Goal: Task Accomplishment & Management: Use online tool/utility

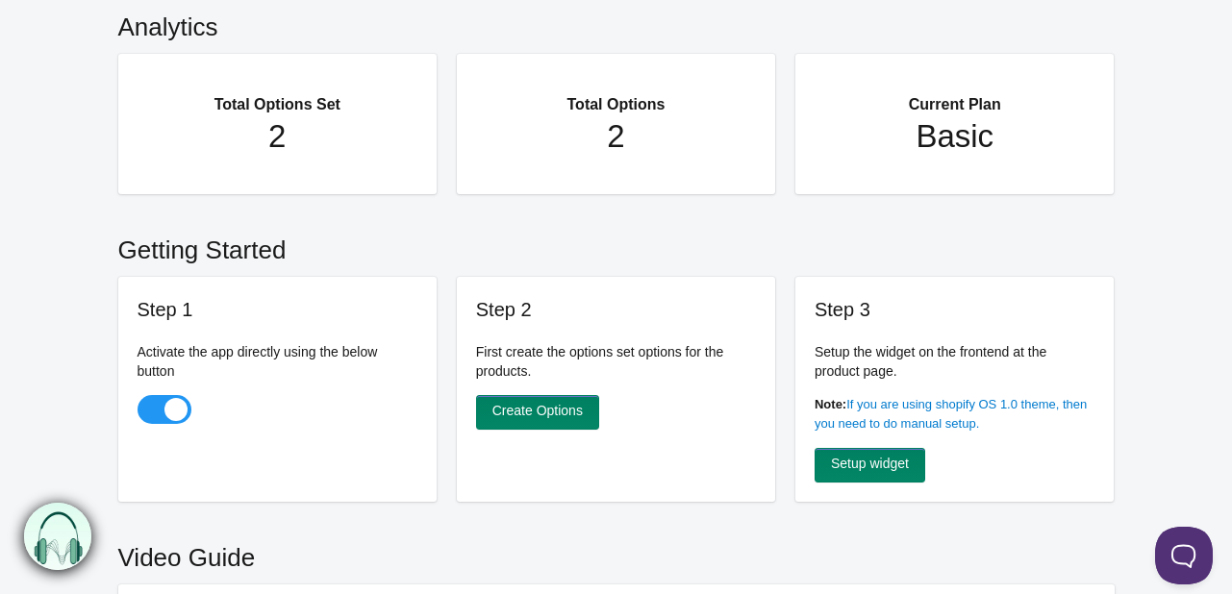
scroll to position [100, 0]
click at [530, 415] on link "Create Options" at bounding box center [537, 412] width 123 height 35
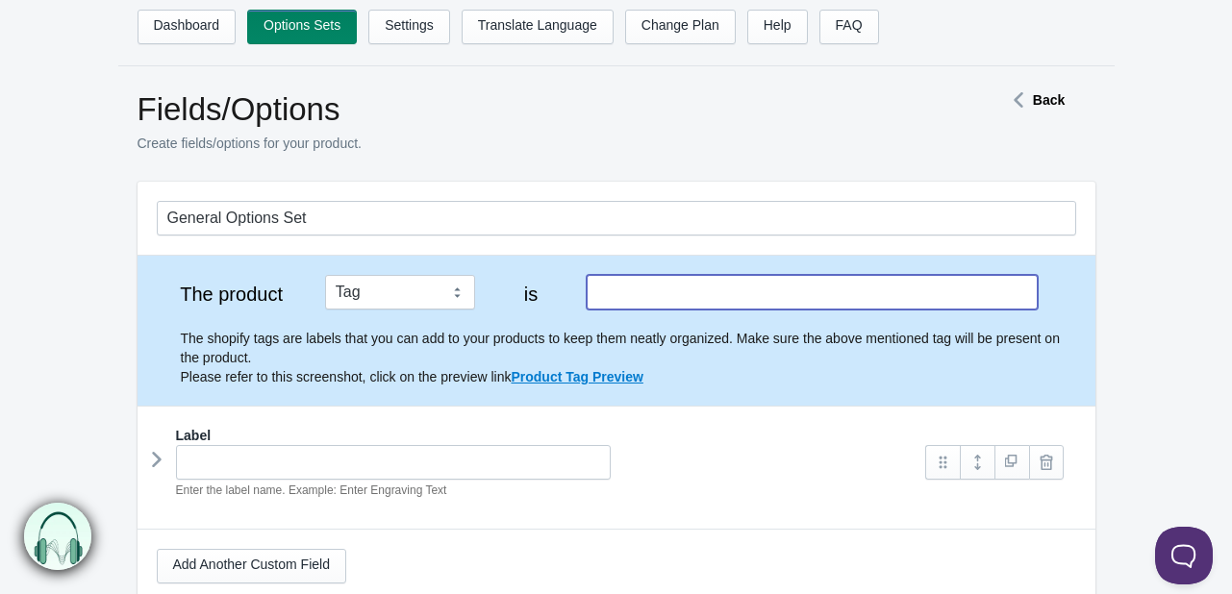
paste input "metalcolor"
click at [677, 293] on input "metalcolor" at bounding box center [812, 292] width 450 height 35
type input "metalcolor"
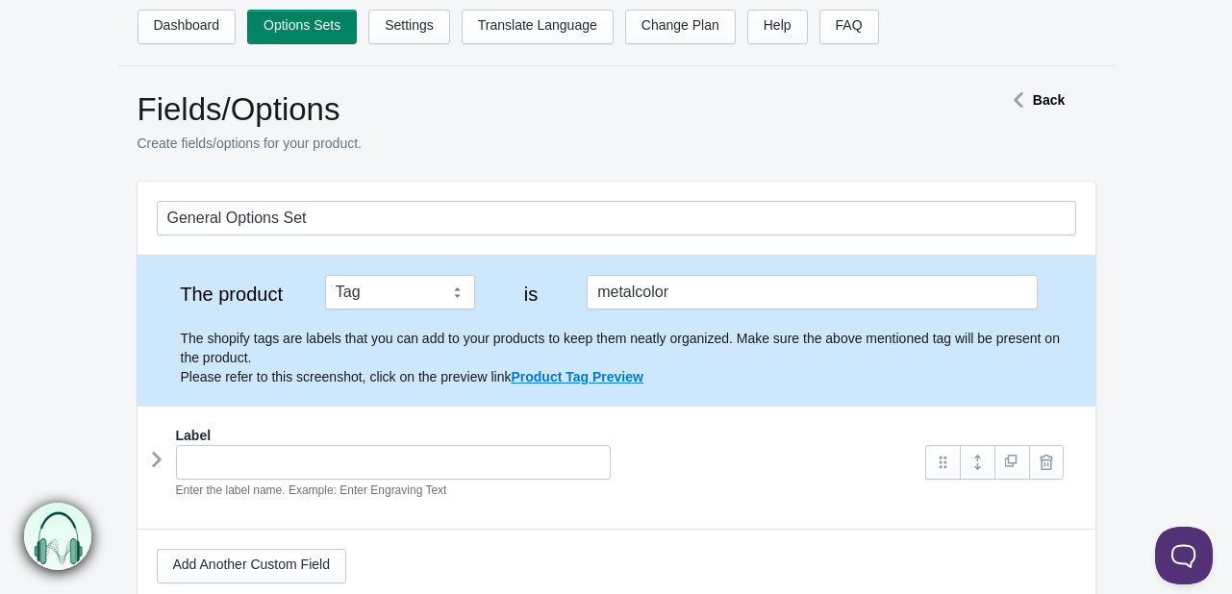
click at [603, 148] on p "Create fields/options for your product." at bounding box center [537, 143] width 798 height 19
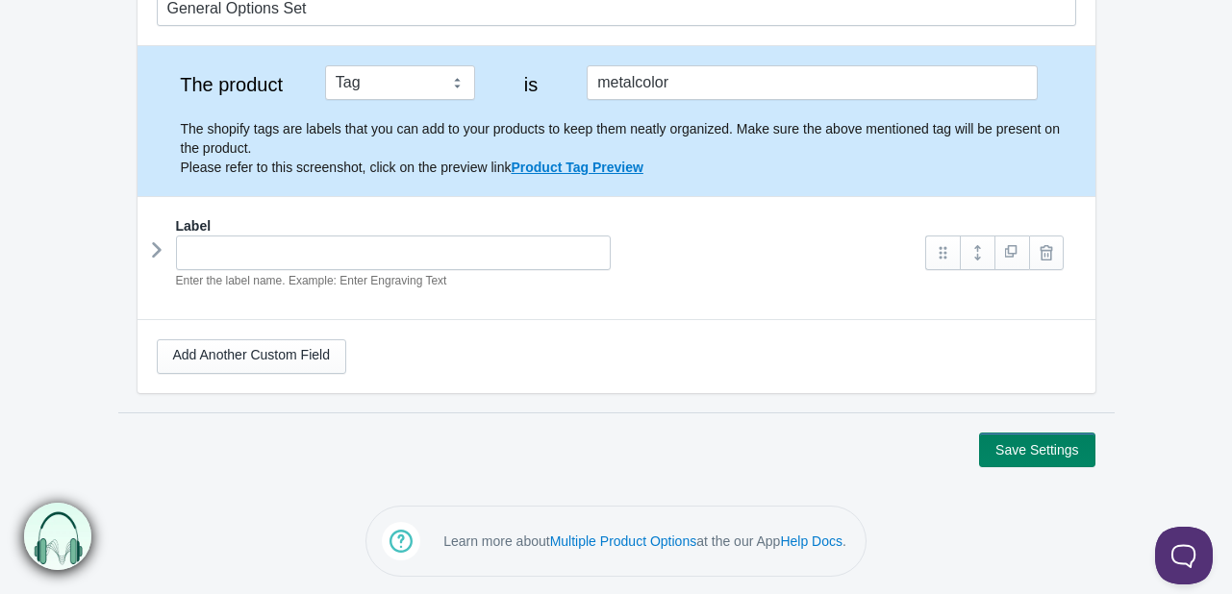
click at [157, 252] on icon at bounding box center [157, 250] width 0 height 29
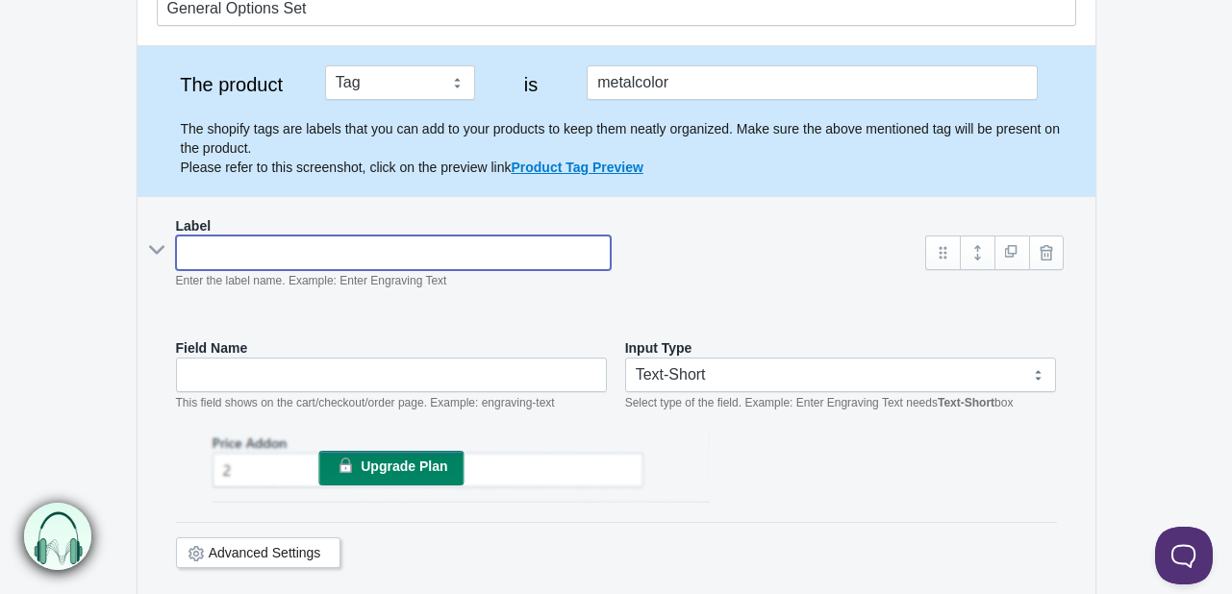
click at [233, 253] on input "text" at bounding box center [394, 253] width 436 height 35
type input "M"
type input "m"
type input "Me"
type input "me"
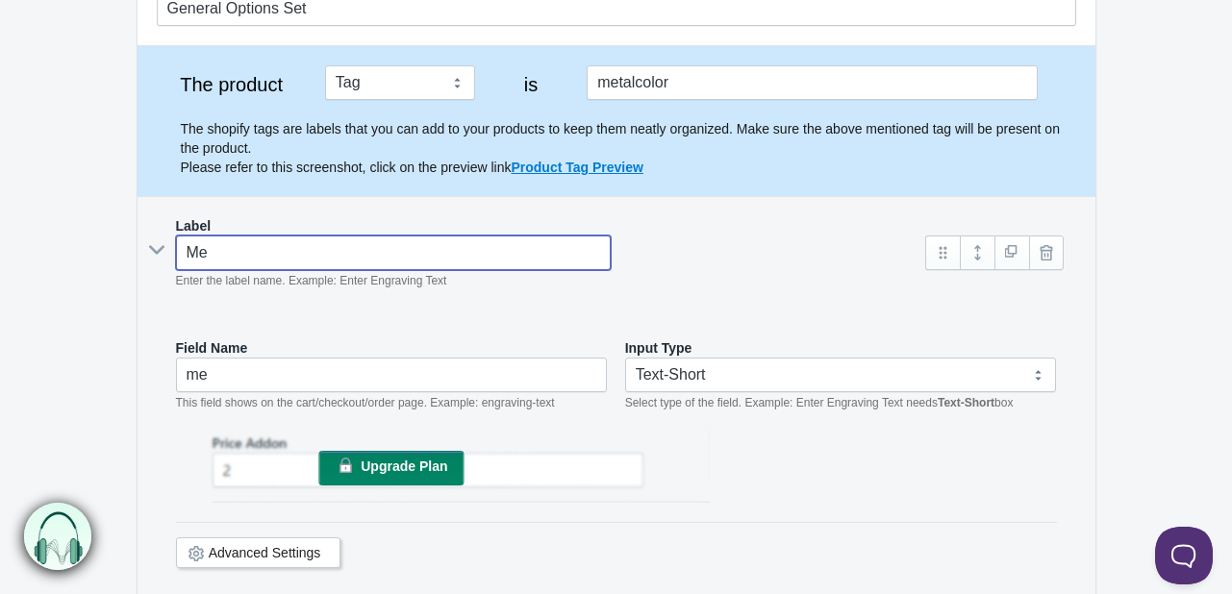
type input "Mer"
type input "mer"
type input "Me"
type input "me"
type input "Me"
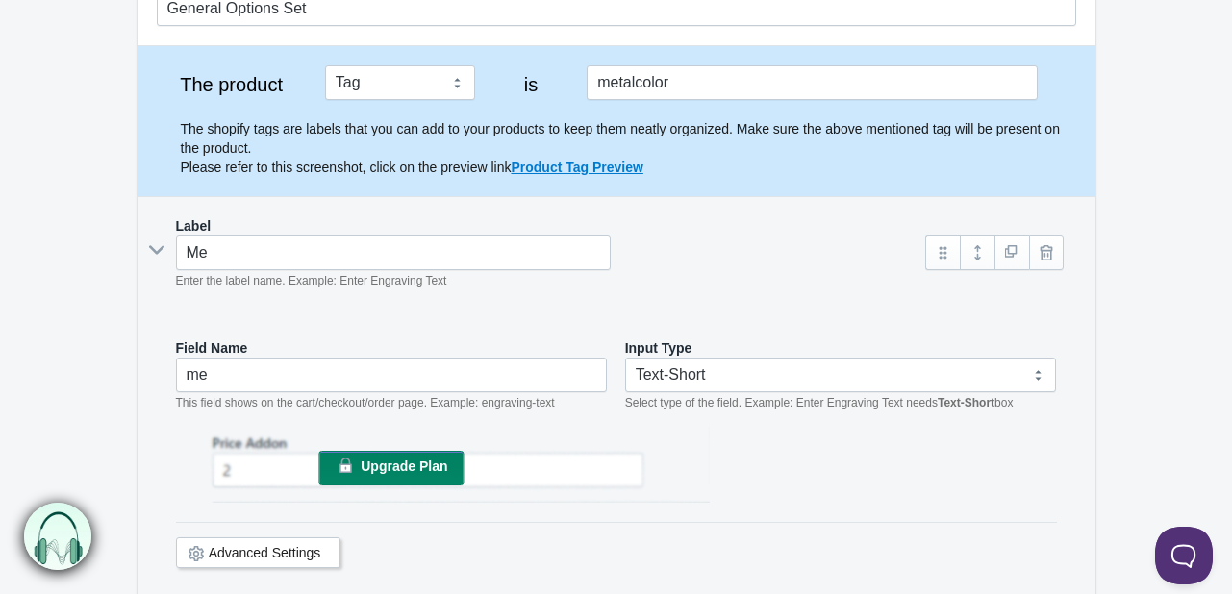
scroll to position [0, 0]
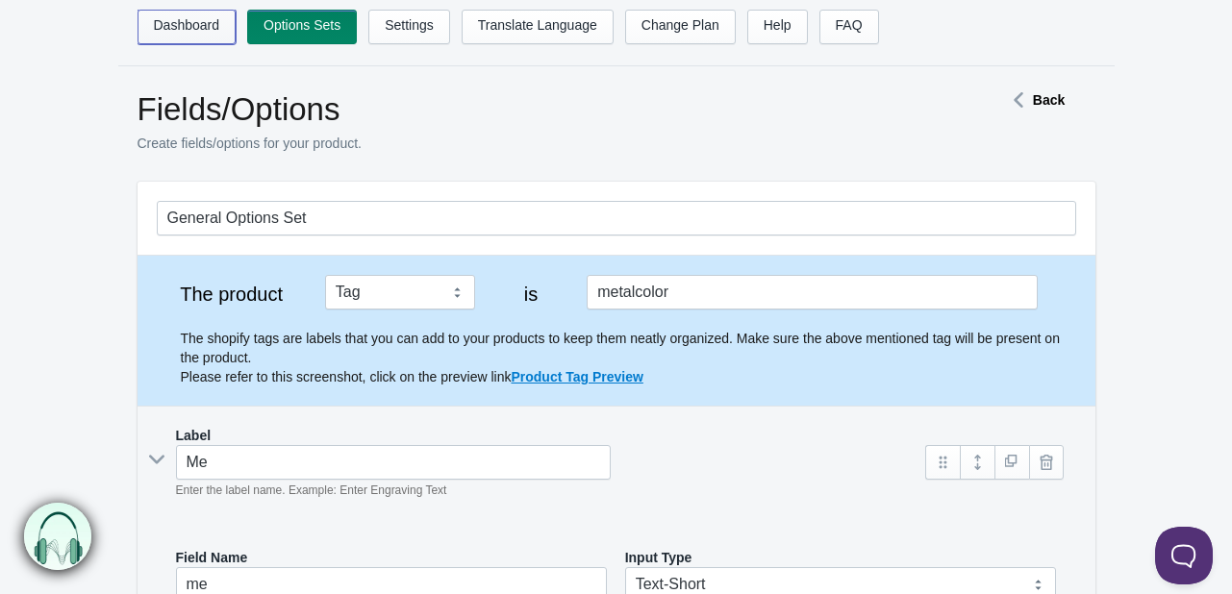
click at [178, 38] on link "Dashboard" at bounding box center [187, 27] width 99 height 35
click at [189, 30] on link "Dashboard" at bounding box center [187, 27] width 99 height 35
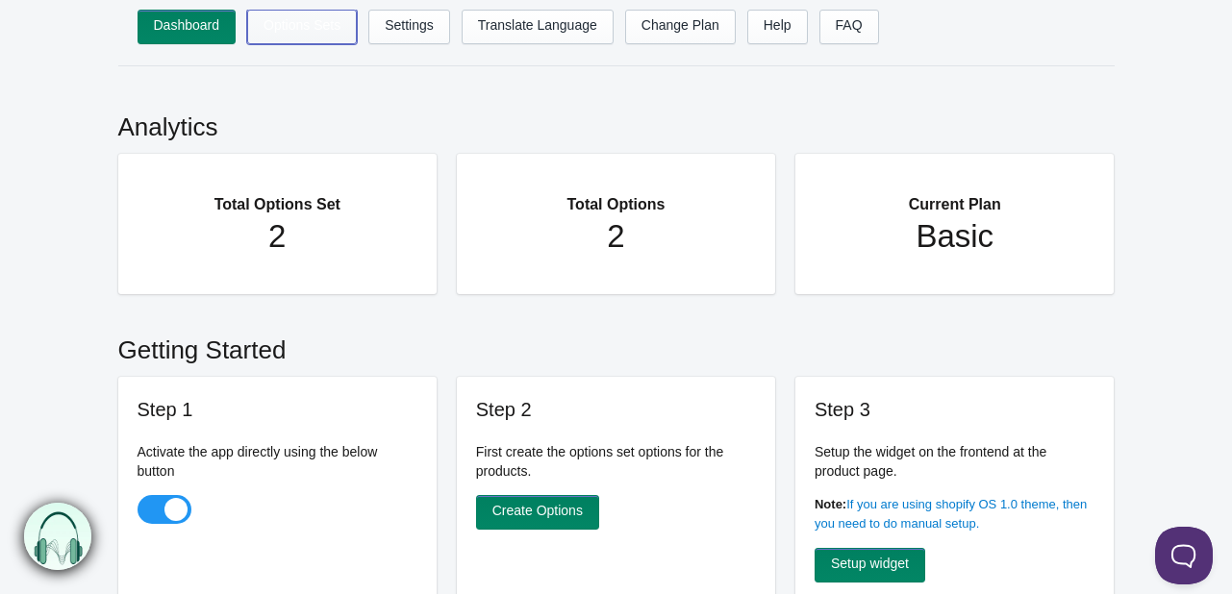
click at [298, 27] on link "Options Sets" at bounding box center [302, 27] width 110 height 35
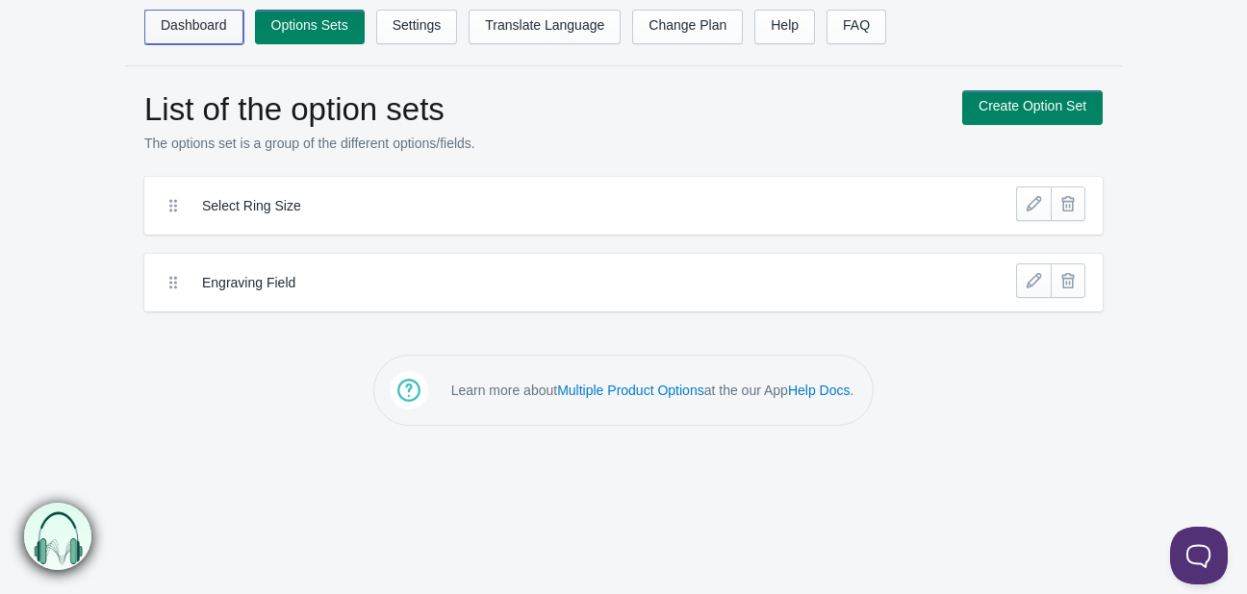
click at [177, 27] on link "Dashboard" at bounding box center [193, 27] width 99 height 35
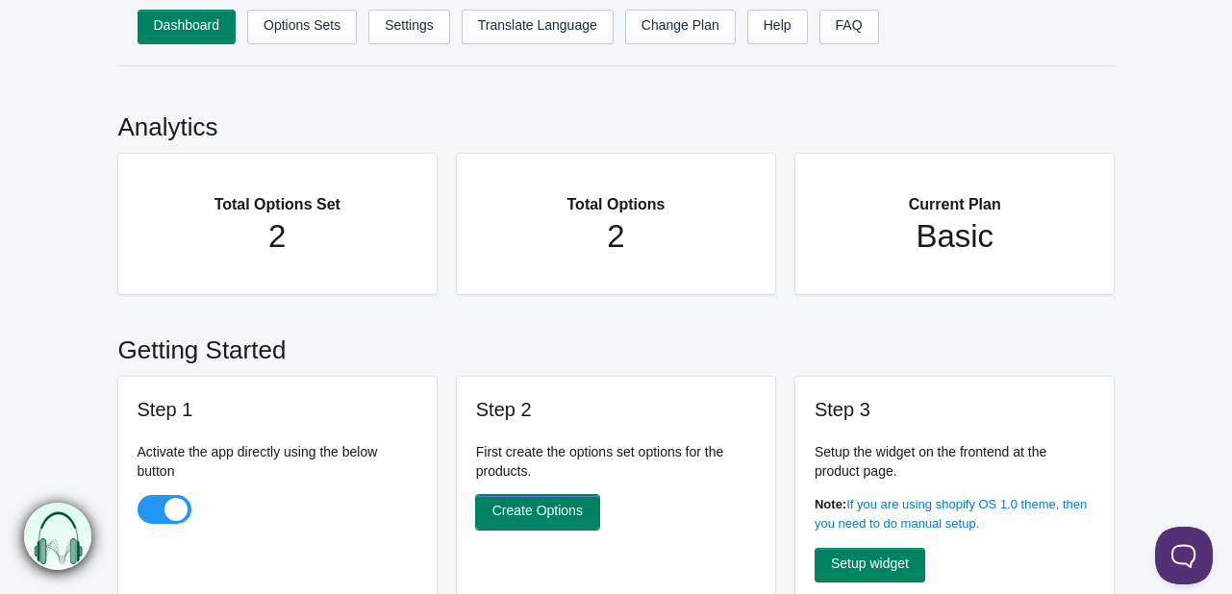
click at [558, 520] on link "Create Options" at bounding box center [537, 512] width 123 height 35
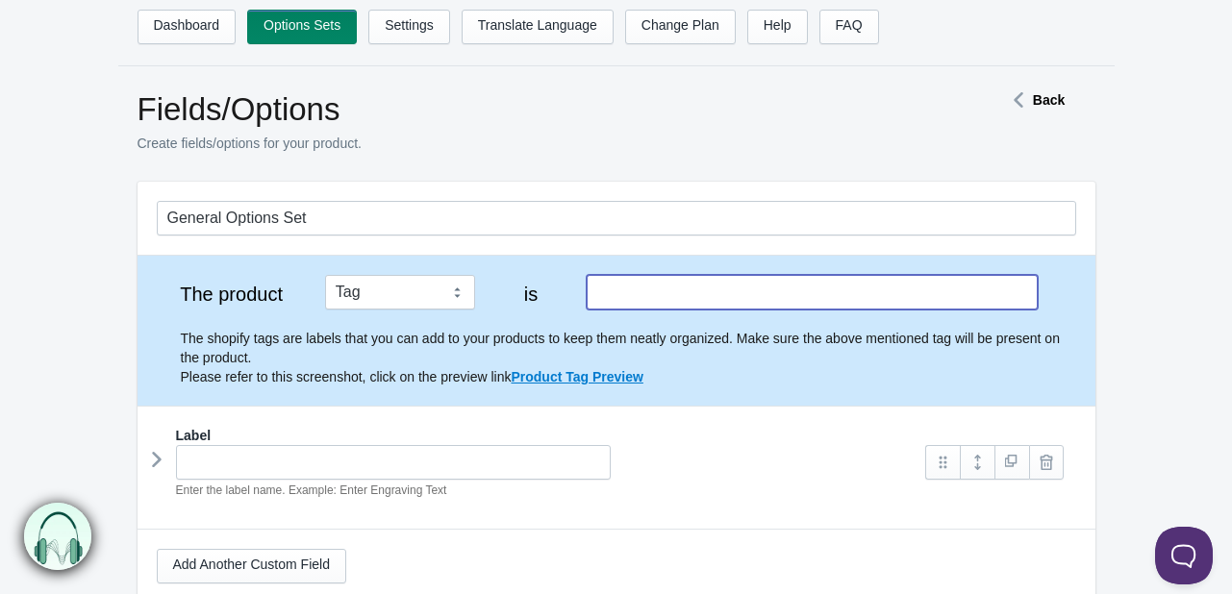
paste input "metalcolor"
click at [616, 295] on input "metalcolor" at bounding box center [812, 292] width 450 height 35
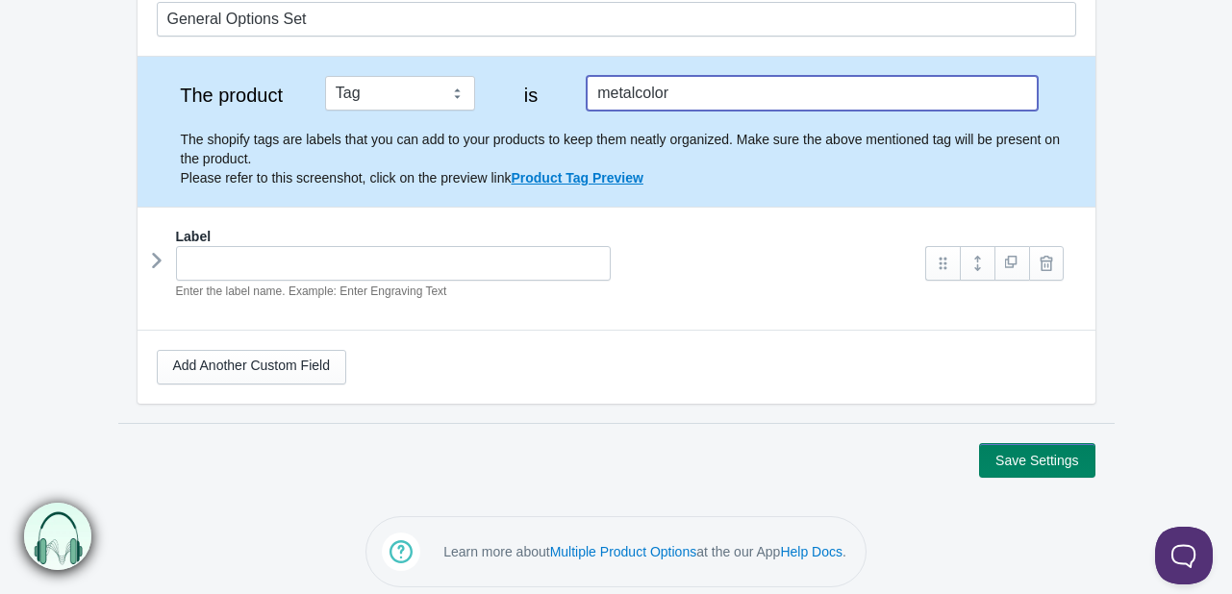
scroll to position [210, 0]
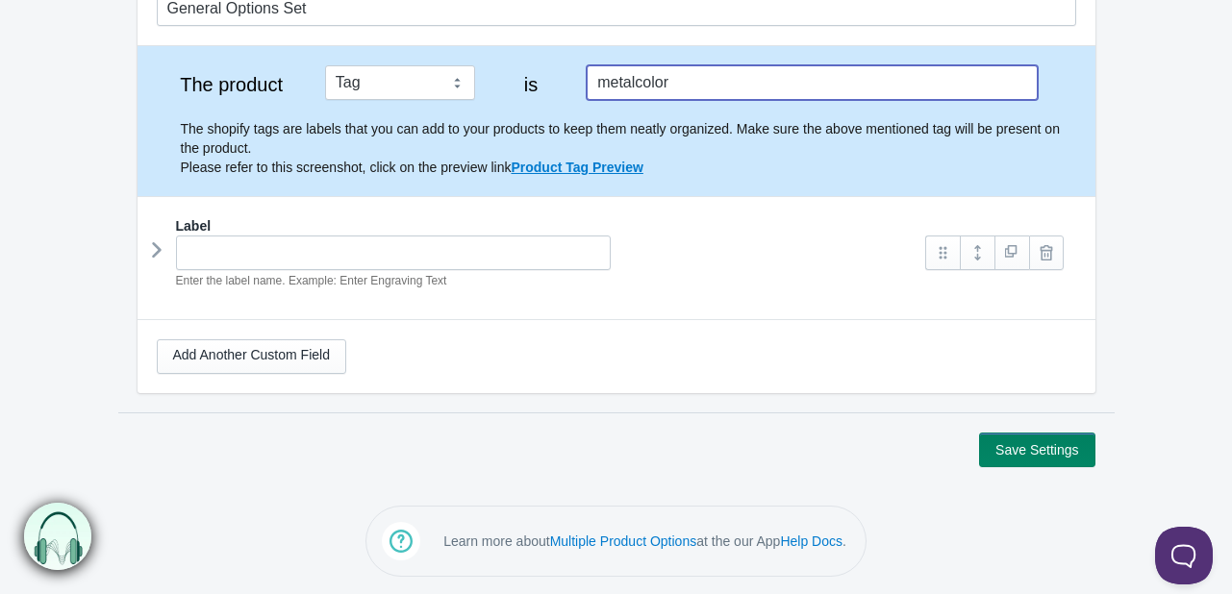
type input "metalcolor"
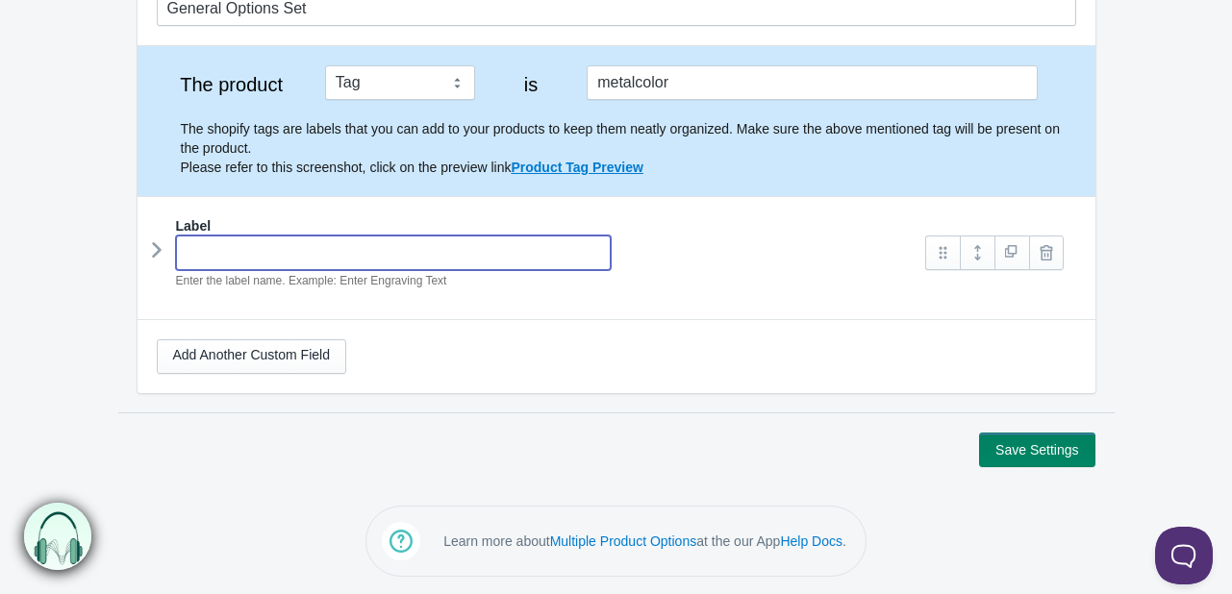
click at [393, 240] on input "text" at bounding box center [394, 253] width 436 height 35
type input "Metal Colors"
click at [157, 257] on icon at bounding box center [157, 250] width 0 height 29
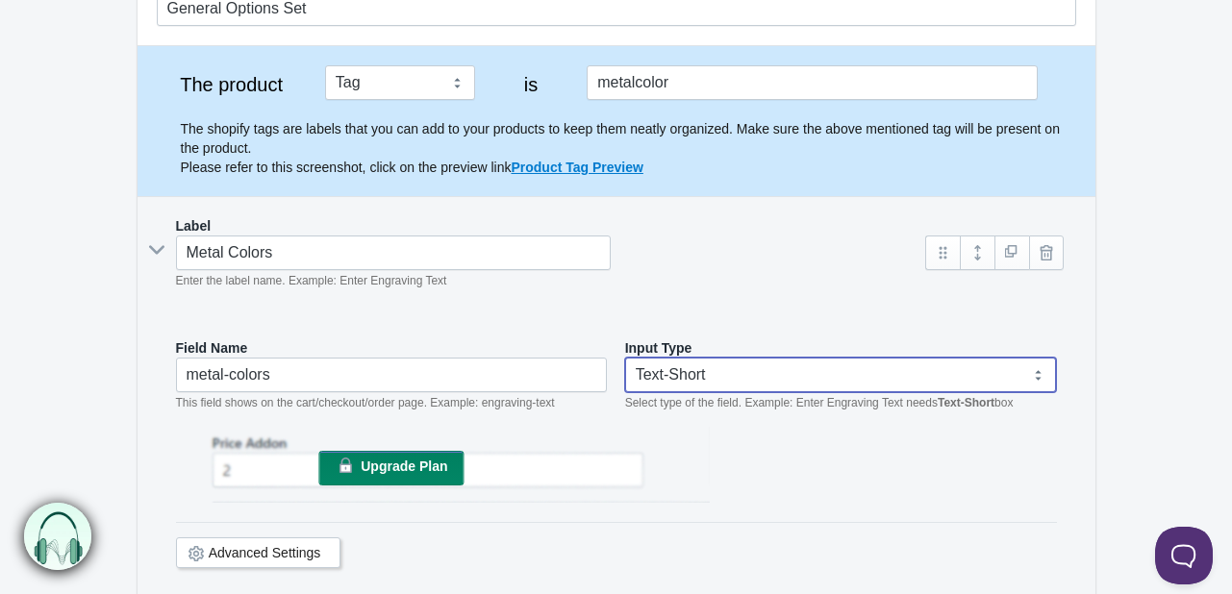
click at [698, 386] on select "Text-Short Text-Long Radio button Drop-down select Image Checkbox Datepicker" at bounding box center [841, 375] width 432 height 35
select select "4"
click at [625, 358] on select "Text-Short Text-Long Radio button Drop-down select Image Checkbox Datepicker" at bounding box center [841, 375] width 432 height 35
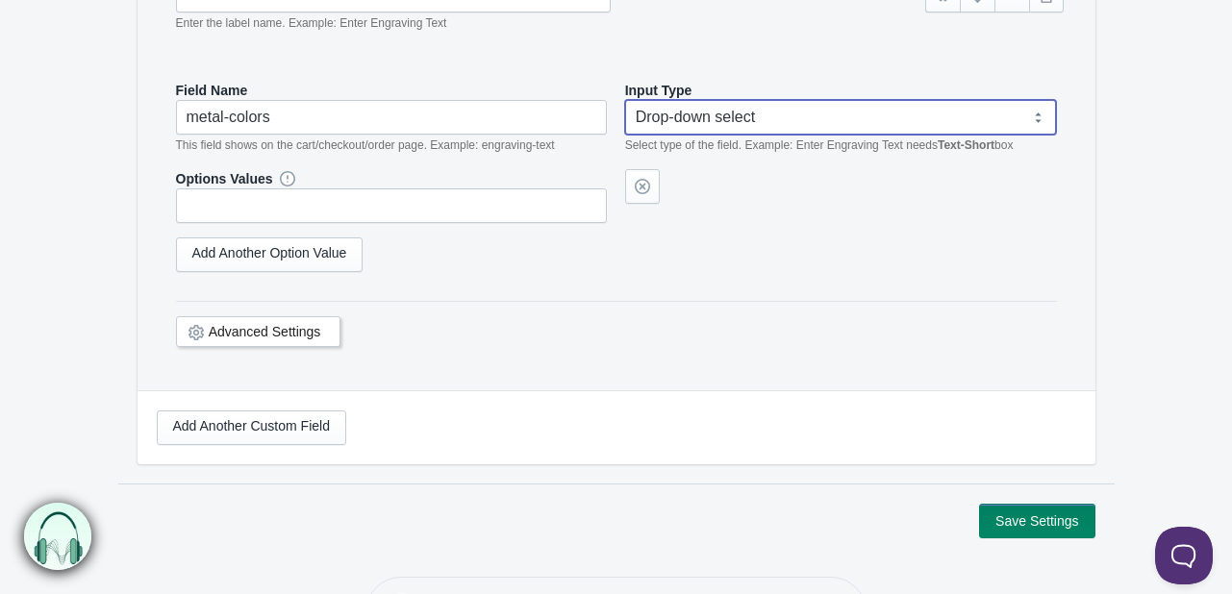
scroll to position [474, 0]
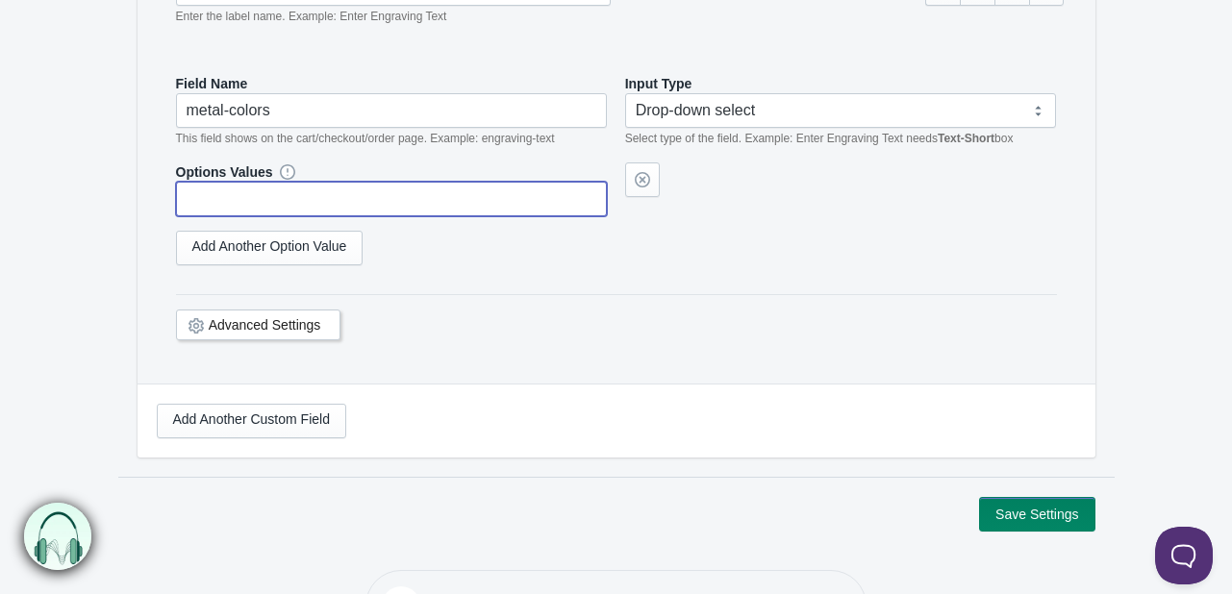
click at [414, 186] on input "text" at bounding box center [392, 199] width 432 height 35
type input "White Gold"
click at [282, 238] on link "Add Another Option Value" at bounding box center [270, 248] width 188 height 35
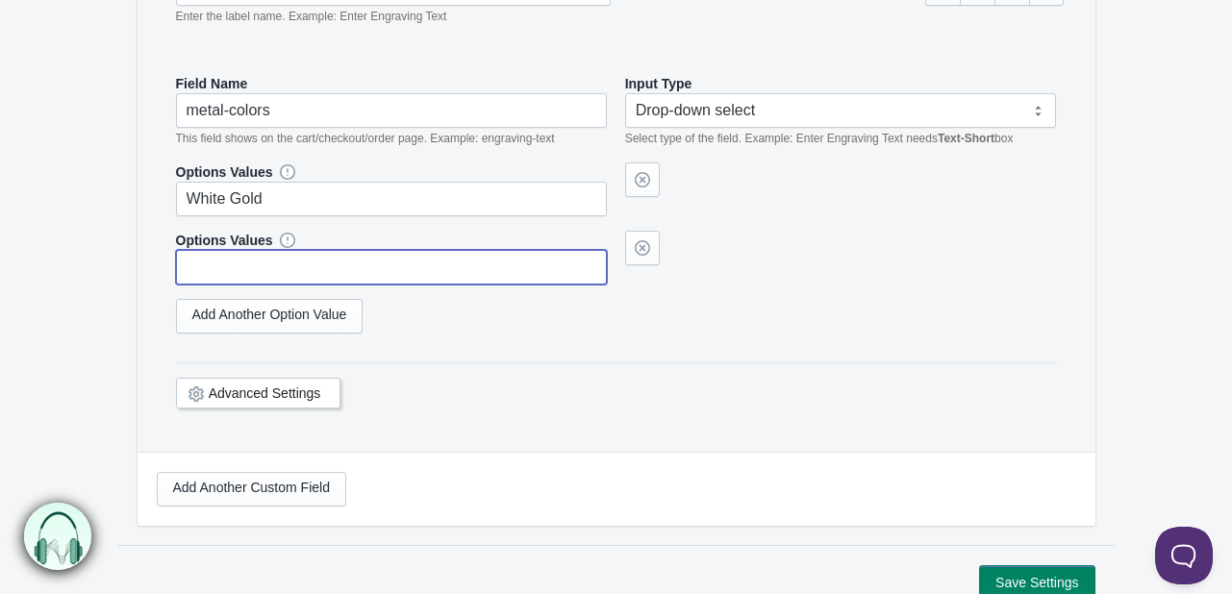
click at [294, 265] on input "text" at bounding box center [392, 267] width 432 height 35
type input "y"
click at [292, 322] on link "Add Another Option Value" at bounding box center [270, 316] width 188 height 35
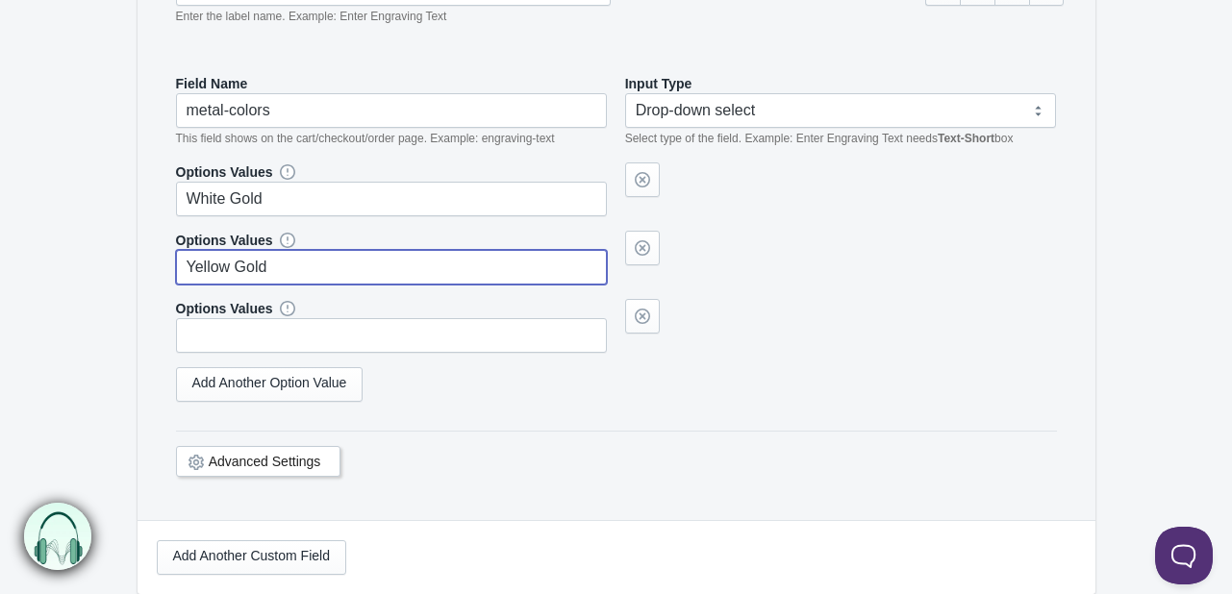
type input "Yellow Gold"
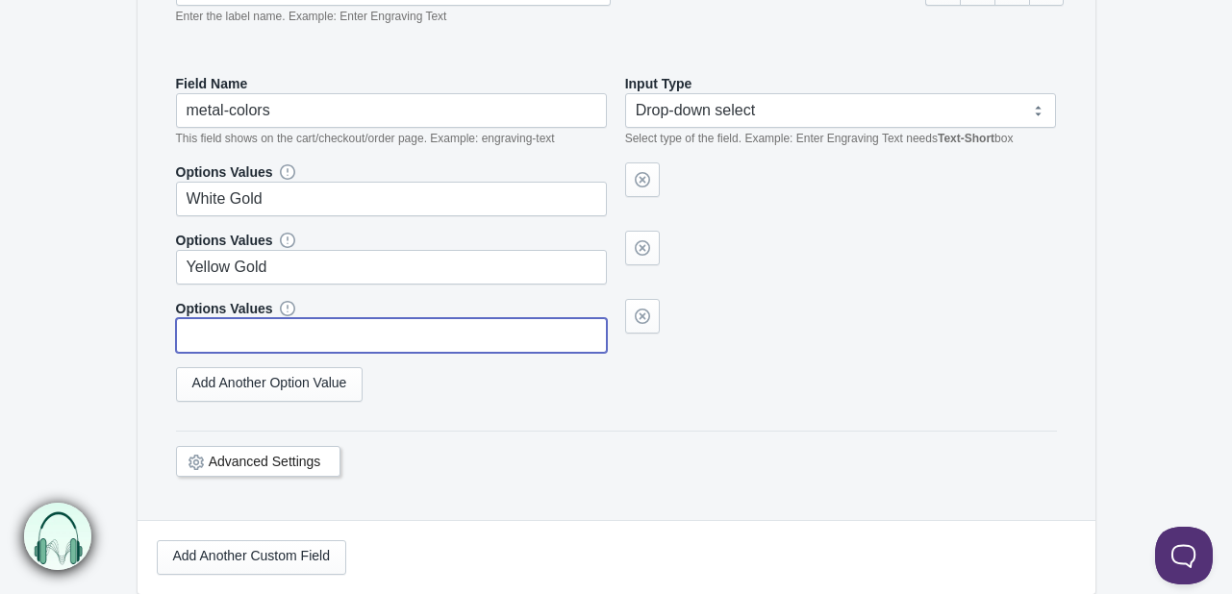
click at [298, 330] on input "text" at bounding box center [392, 335] width 432 height 35
type input "Rose Gold"
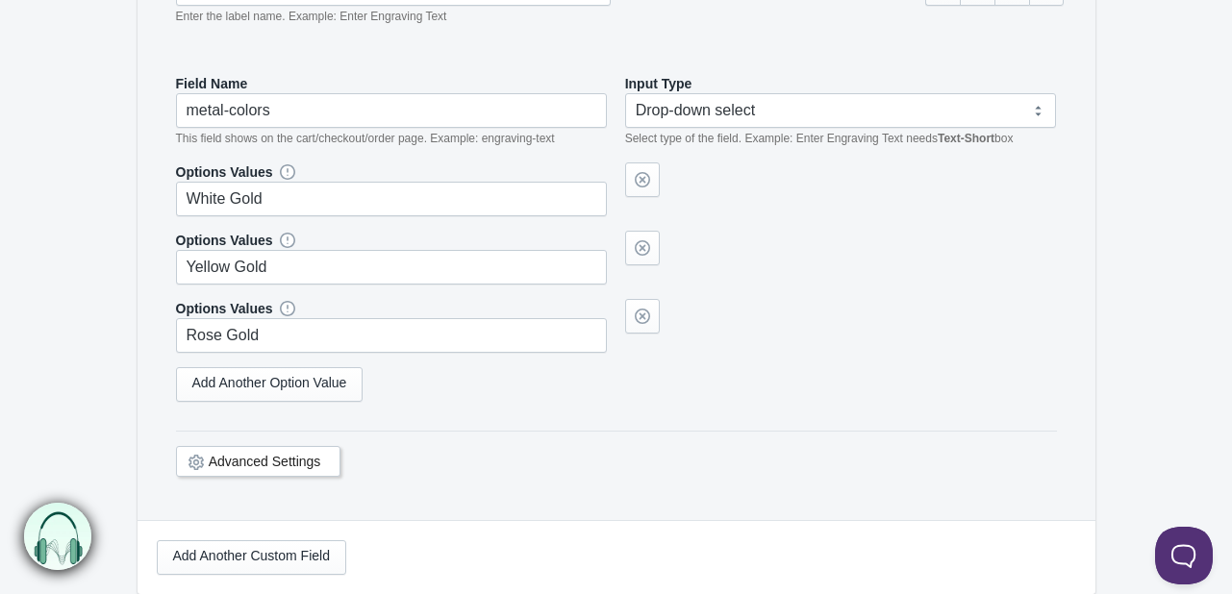
click at [106, 197] on form "General Options Set The product Tag Vendor Type URL Handle All Products is meta…" at bounding box center [616, 188] width 1232 height 961
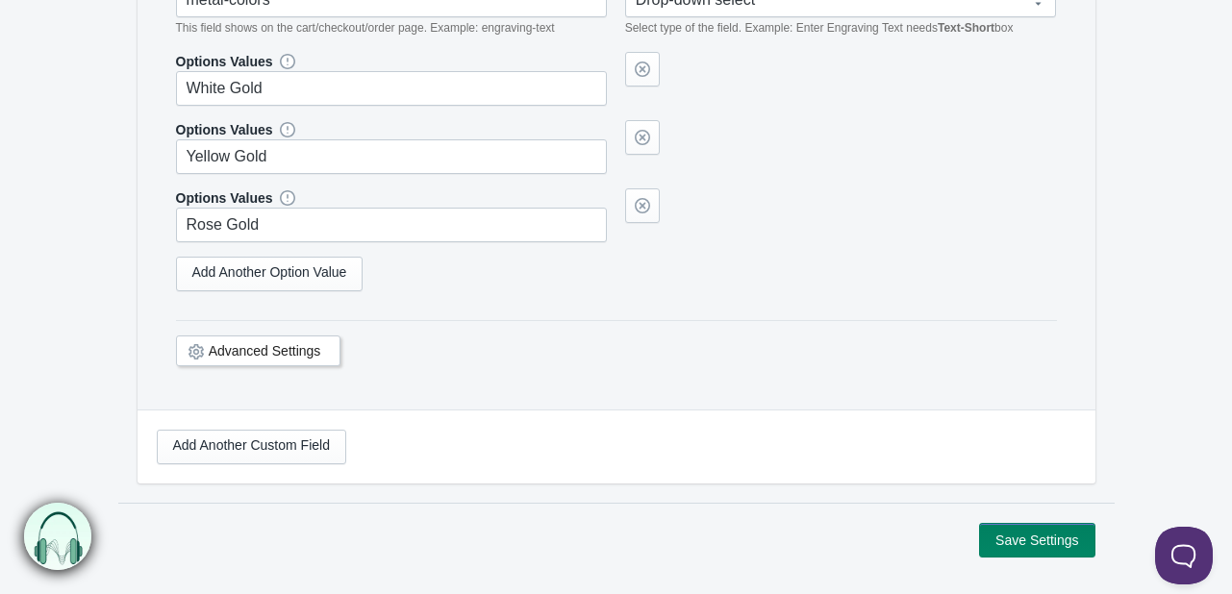
scroll to position [673, 0]
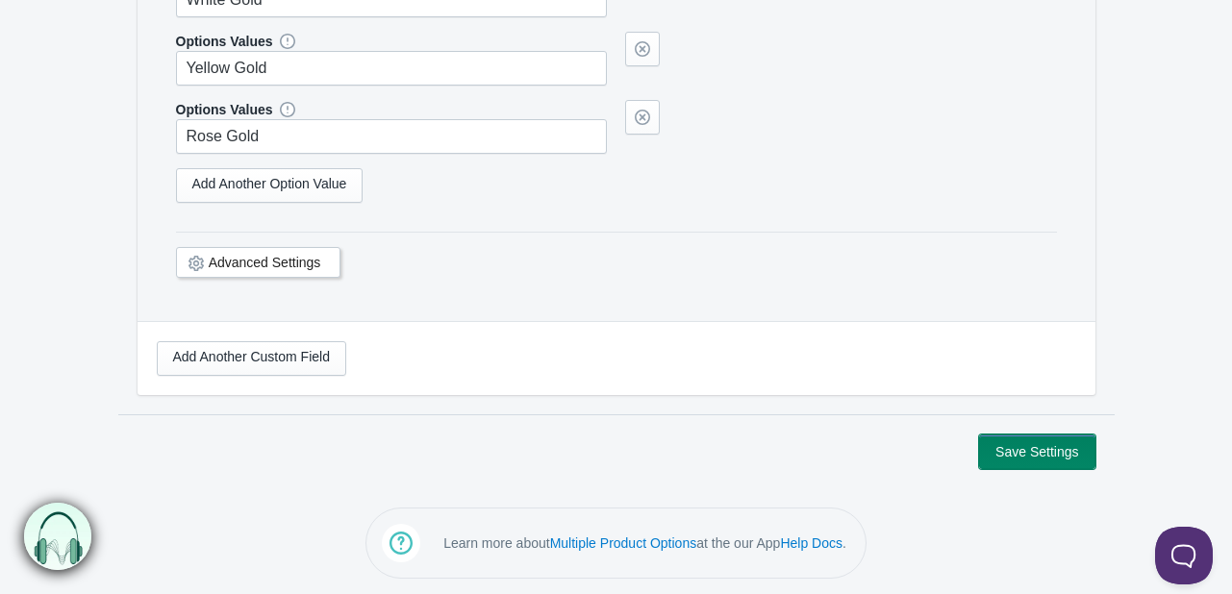
click at [1036, 457] on button "Save Settings" at bounding box center [1036, 452] width 115 height 35
